Goal: Task Accomplishment & Management: Use online tool/utility

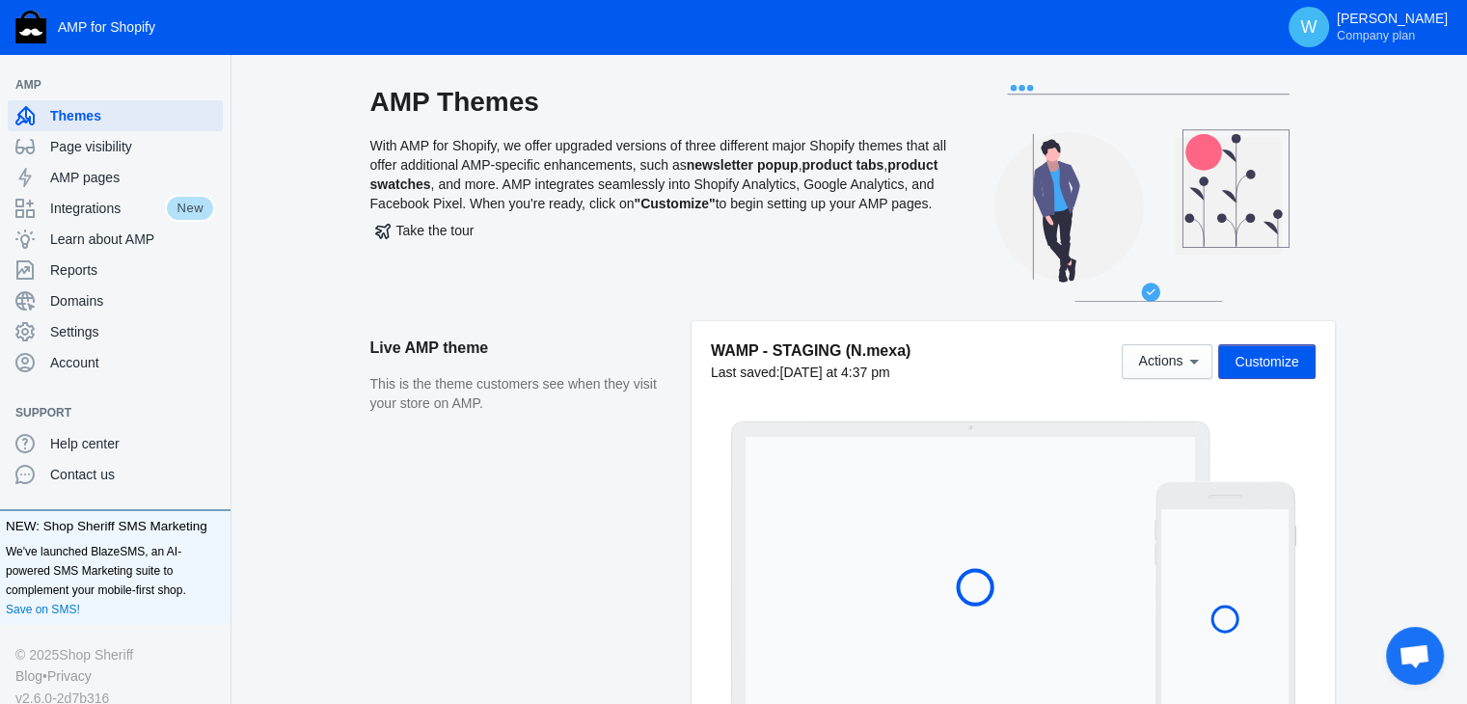
click at [1272, 364] on span "Customize" at bounding box center [1267, 361] width 64 height 15
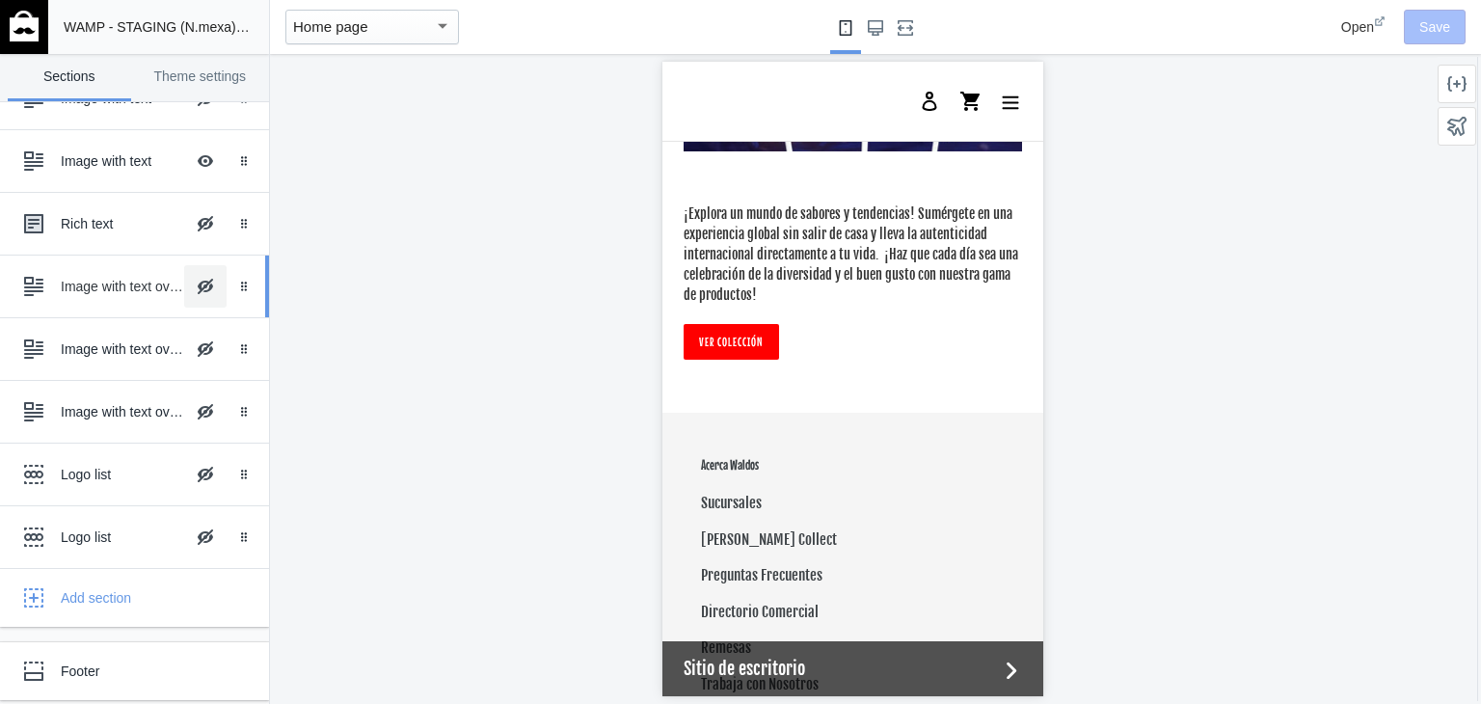
click at [189, 276] on button "Hide Image with text overlay" at bounding box center [205, 286] width 42 height 42
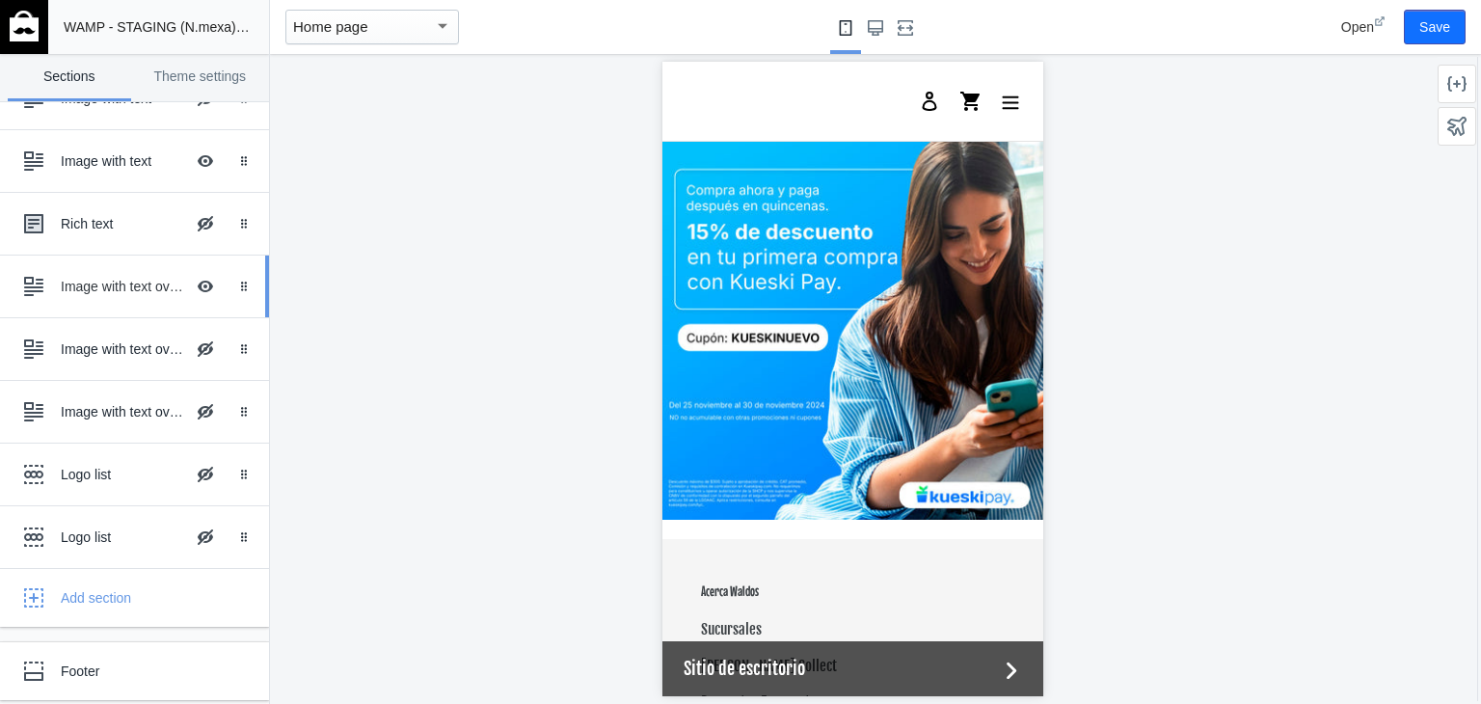
scroll to position [0, 366]
click at [100, 279] on div "Image with text overlay" at bounding box center [122, 286] width 123 height 19
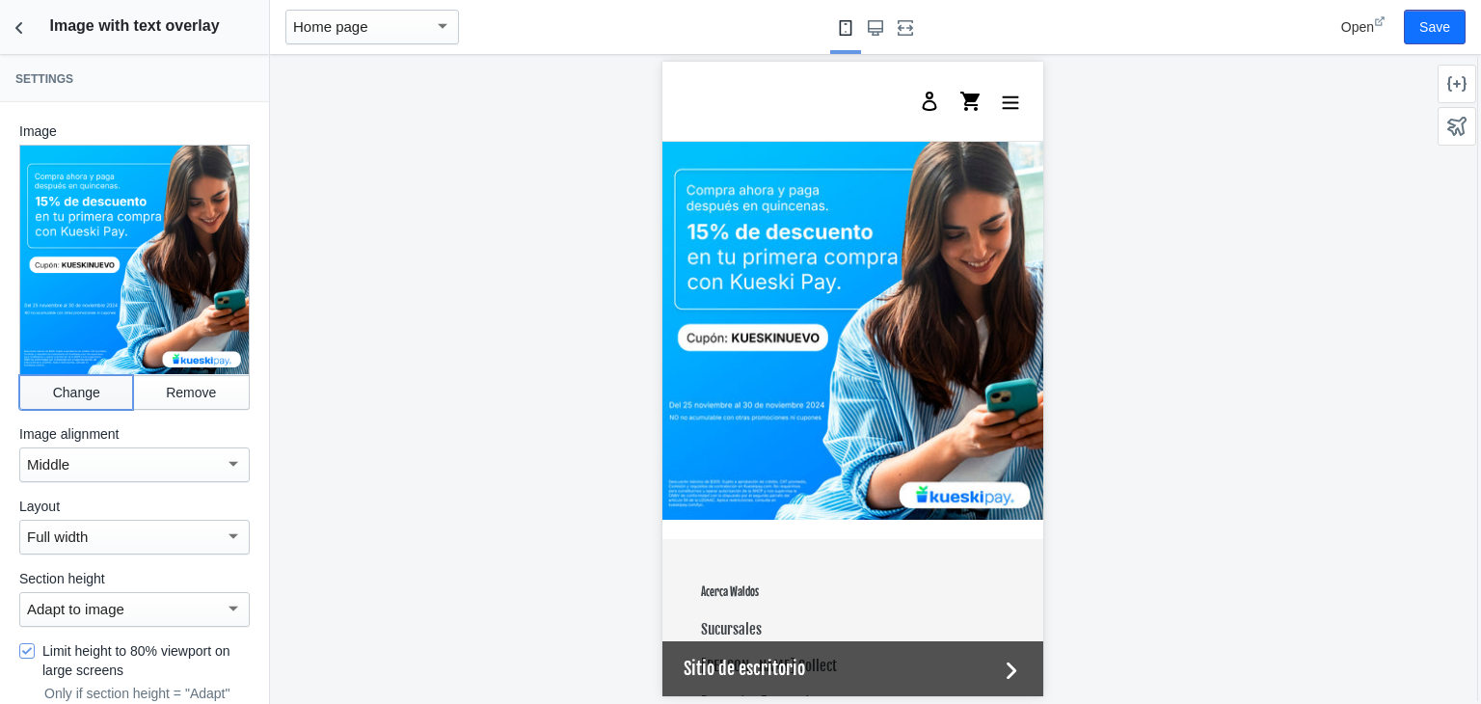
click at [66, 382] on button "Change" at bounding box center [76, 392] width 114 height 35
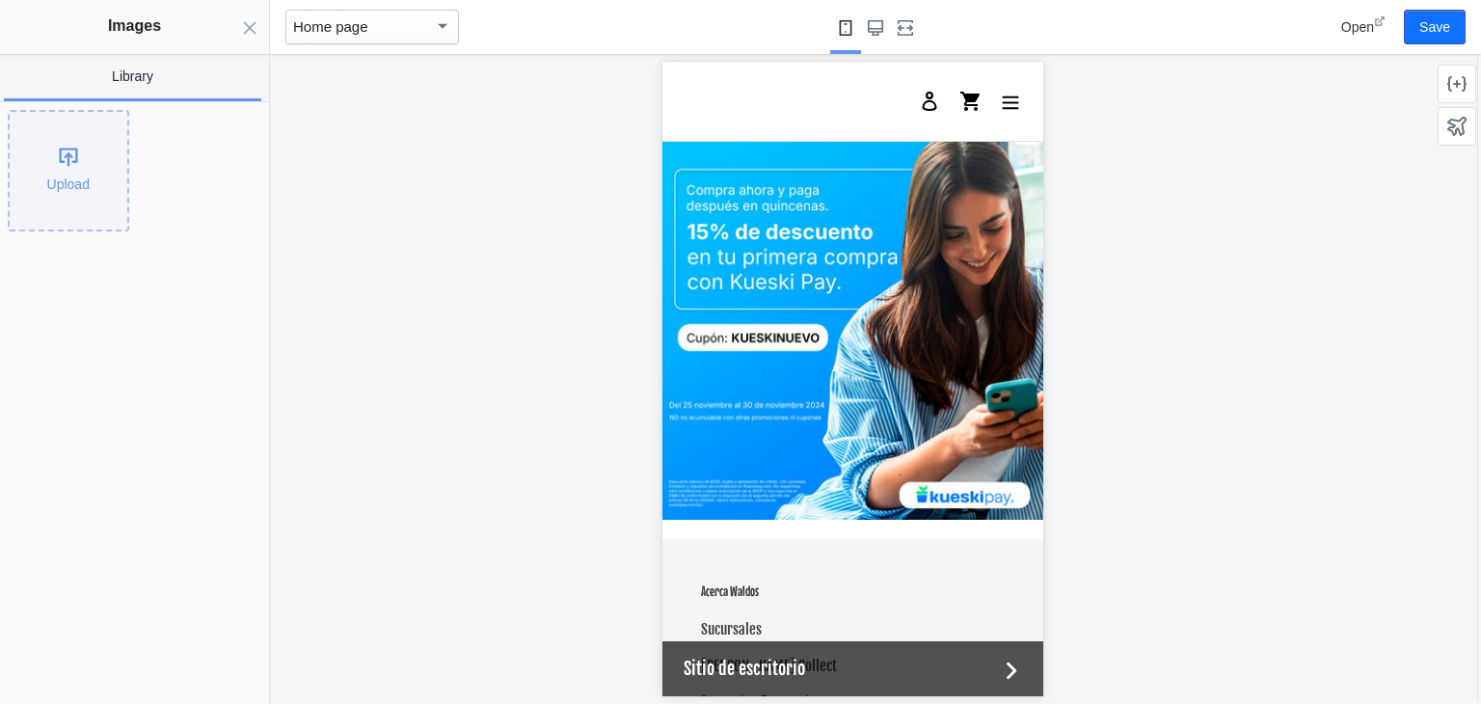
click at [75, 153] on div "Upload" at bounding box center [69, 171] width 118 height 118
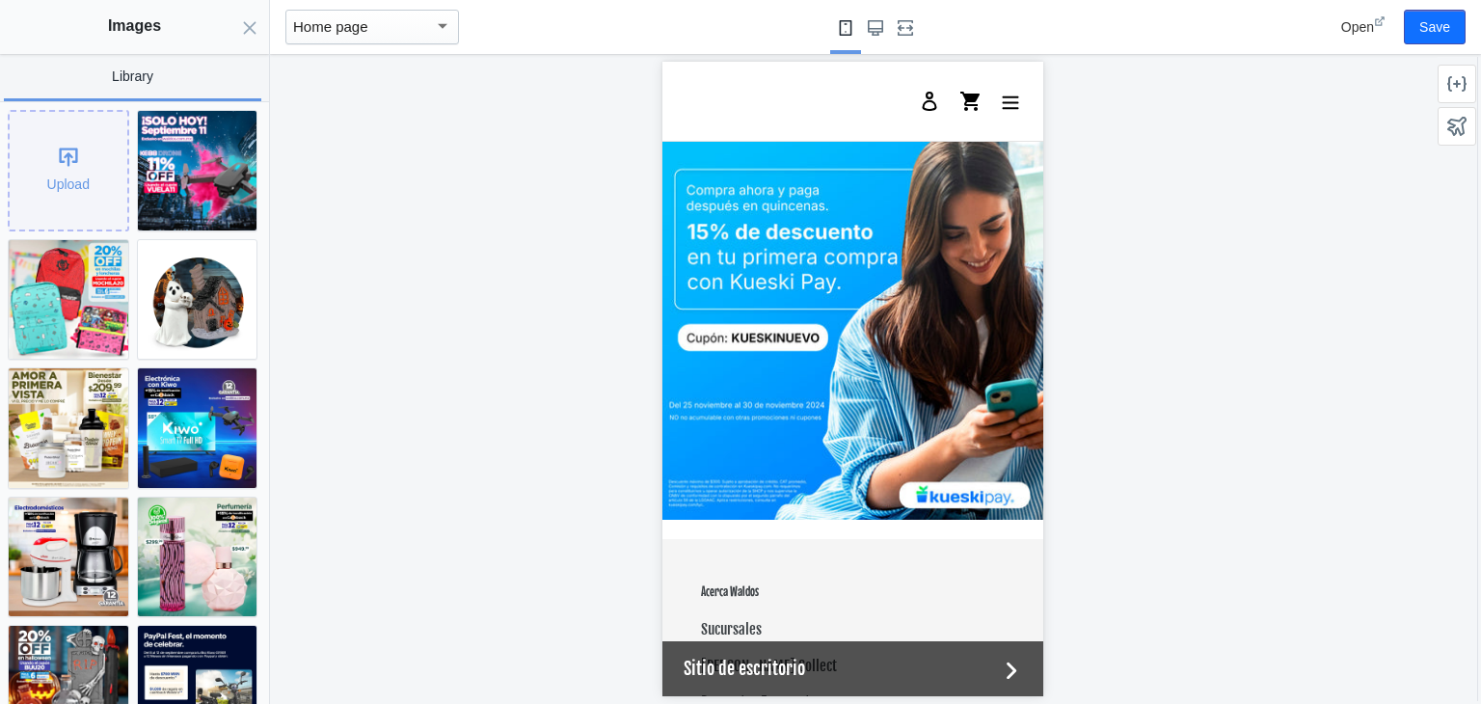
scroll to position [0, 0]
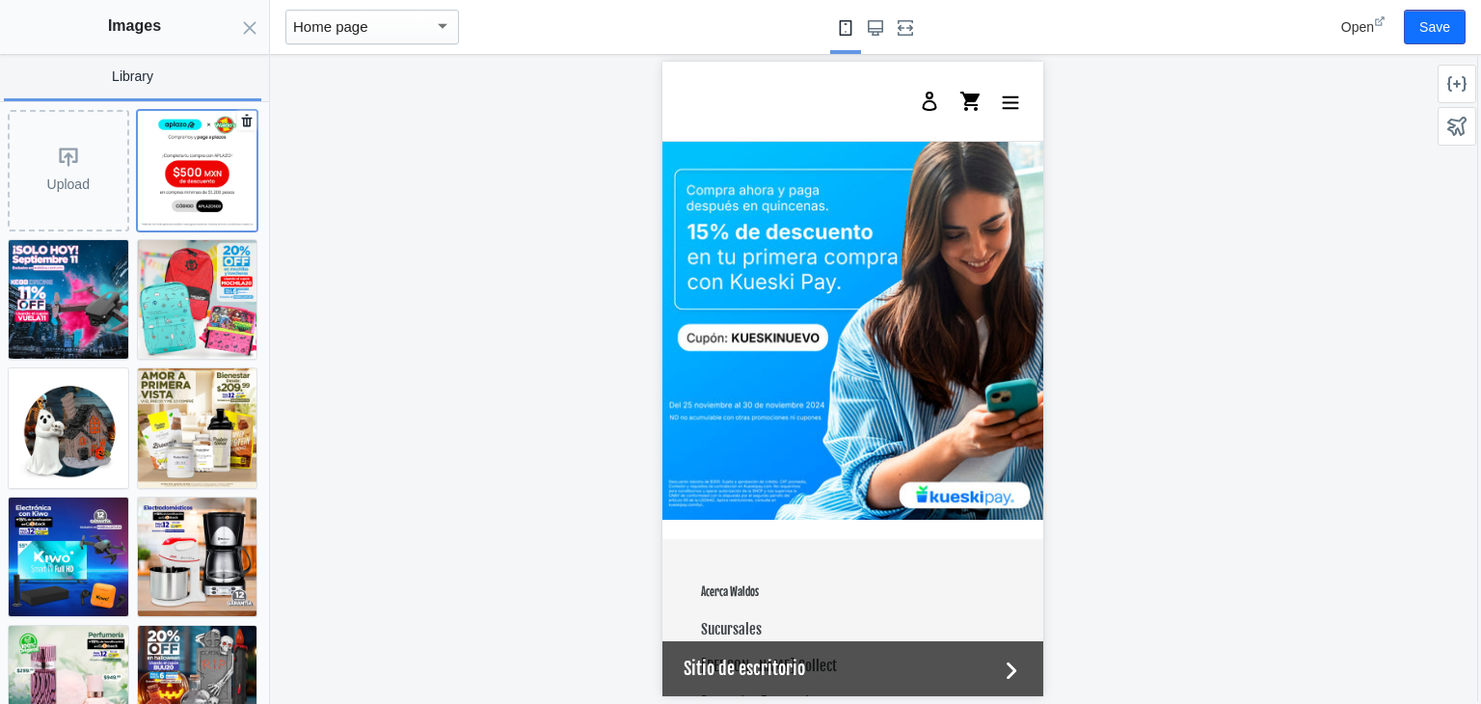
click at [173, 143] on img at bounding box center [198, 171] width 120 height 120
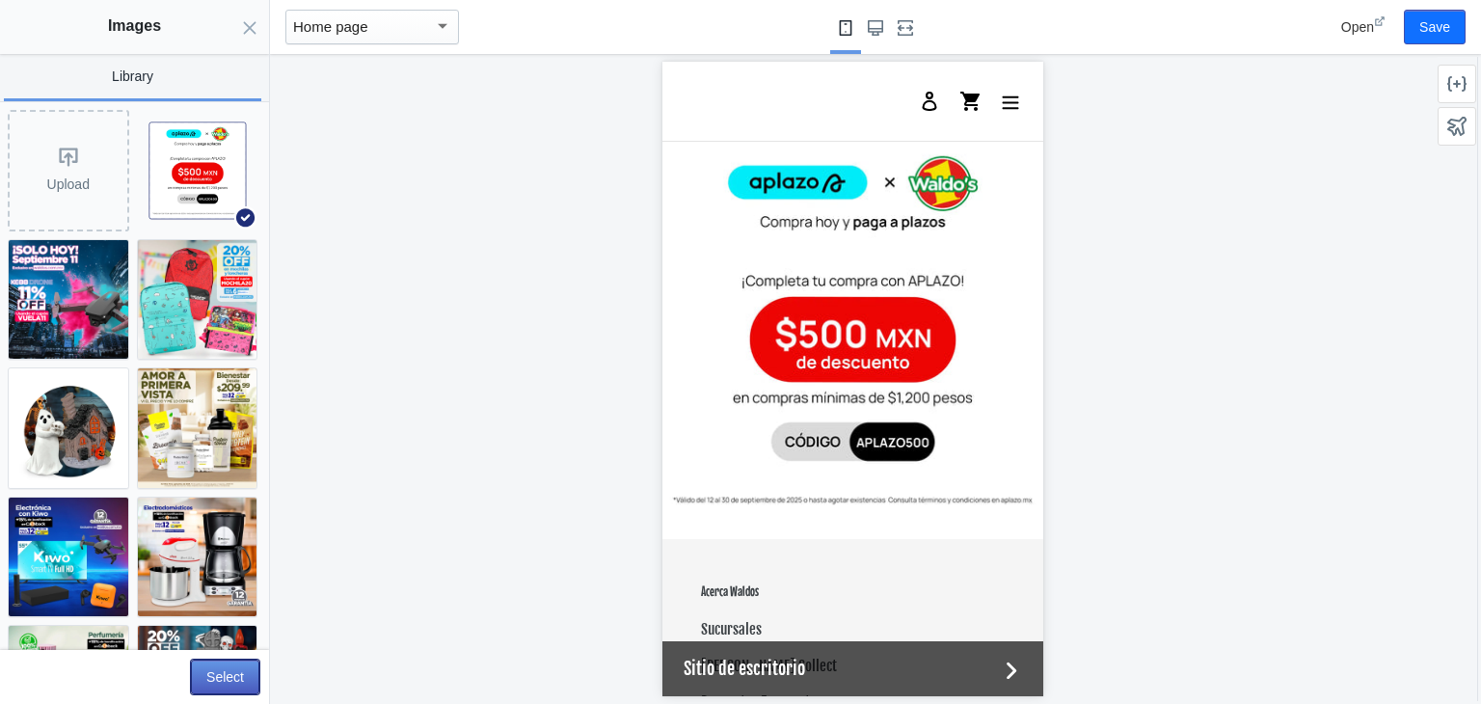
click at [212, 682] on button "Select" at bounding box center [225, 677] width 68 height 35
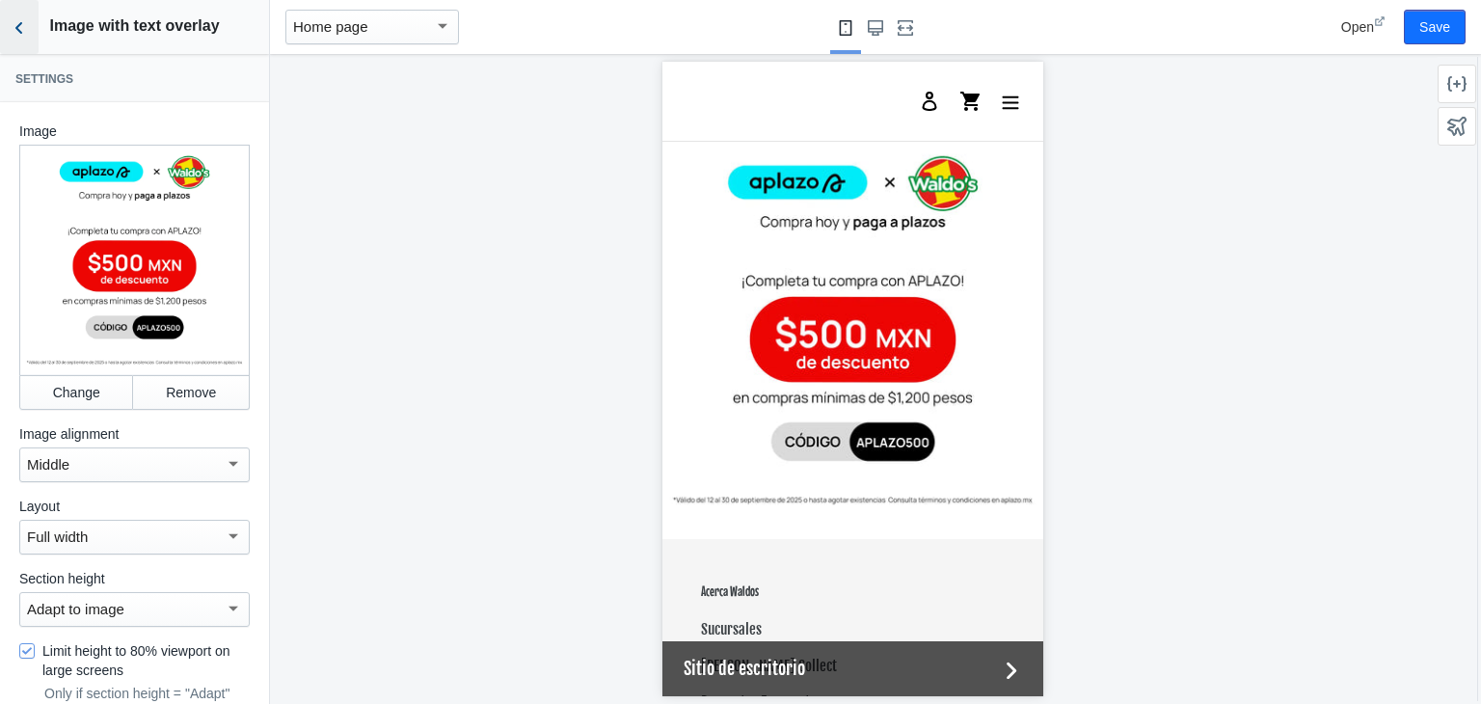
click at [14, 20] on icon "Back to sections" at bounding box center [19, 27] width 19 height 19
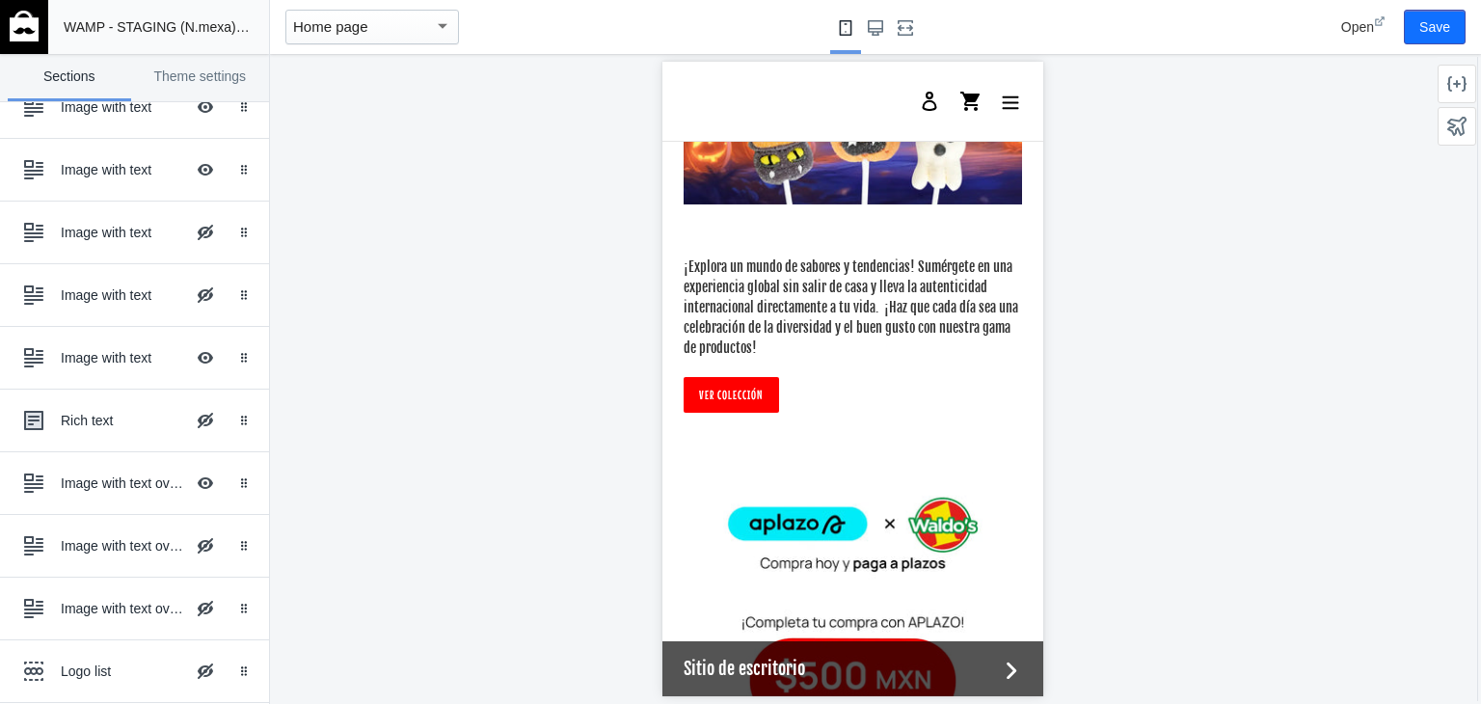
scroll to position [4445, 0]
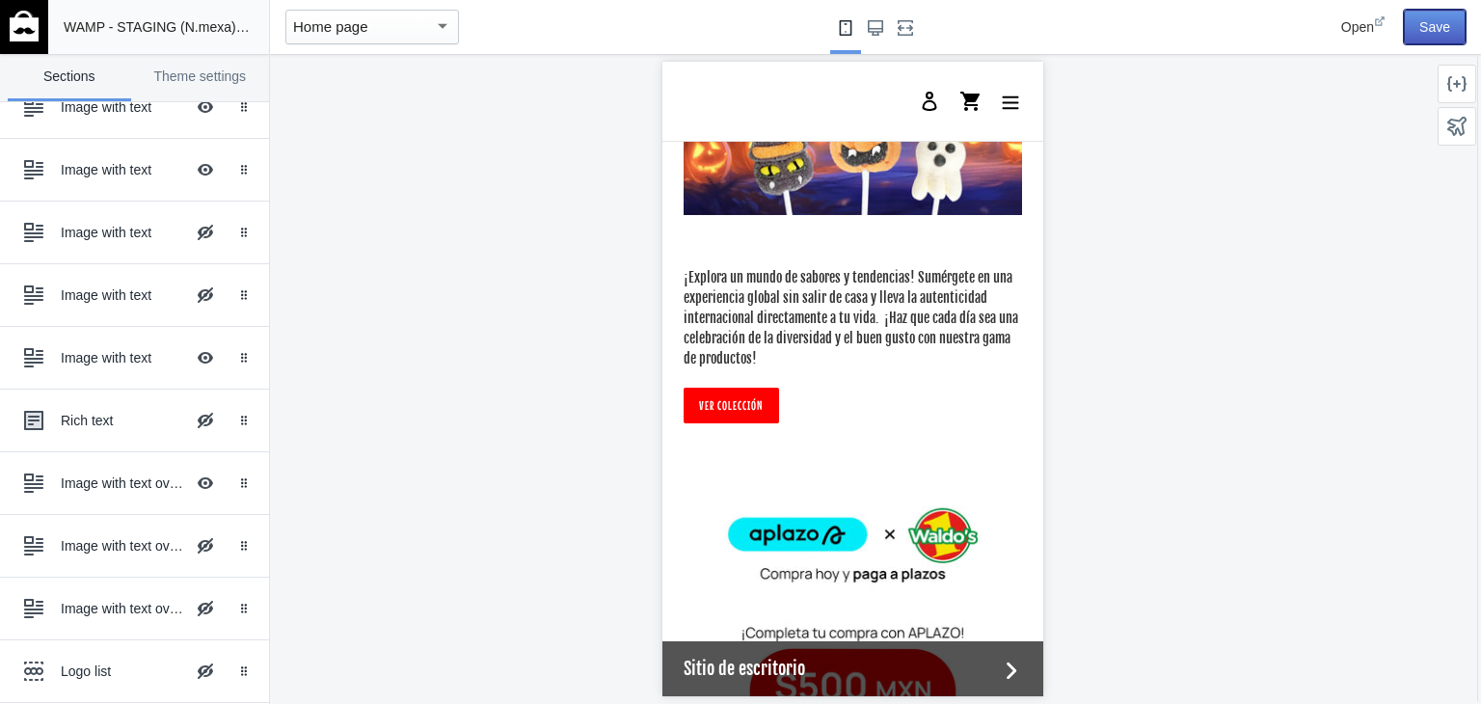
click at [1443, 20] on button "Save" at bounding box center [1435, 27] width 62 height 35
click at [19, 20] on img at bounding box center [24, 26] width 29 height 31
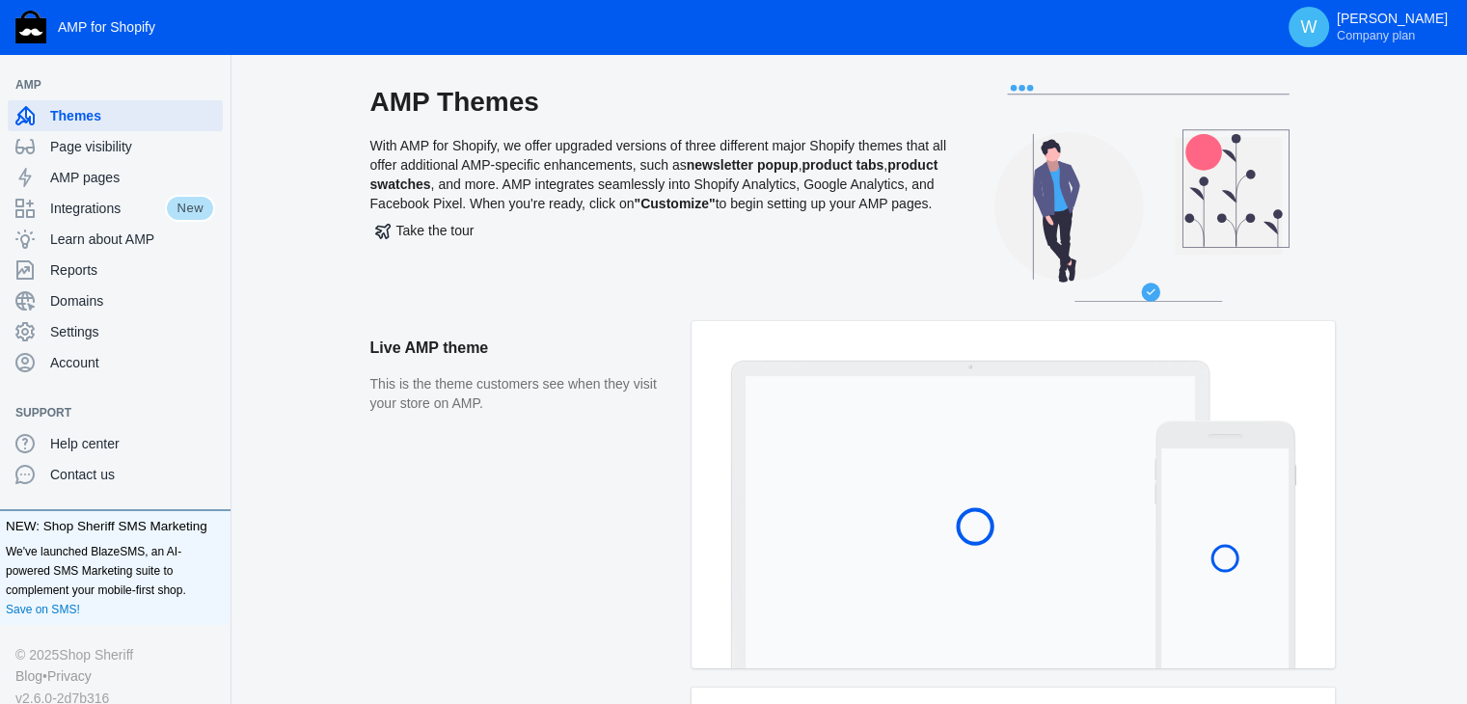
click at [513, 537] on aside "Live AMP theme This is the theme customers see when they visit your store on AM…" at bounding box center [530, 504] width 321 height 366
